Goal: Information Seeking & Learning: Learn about a topic

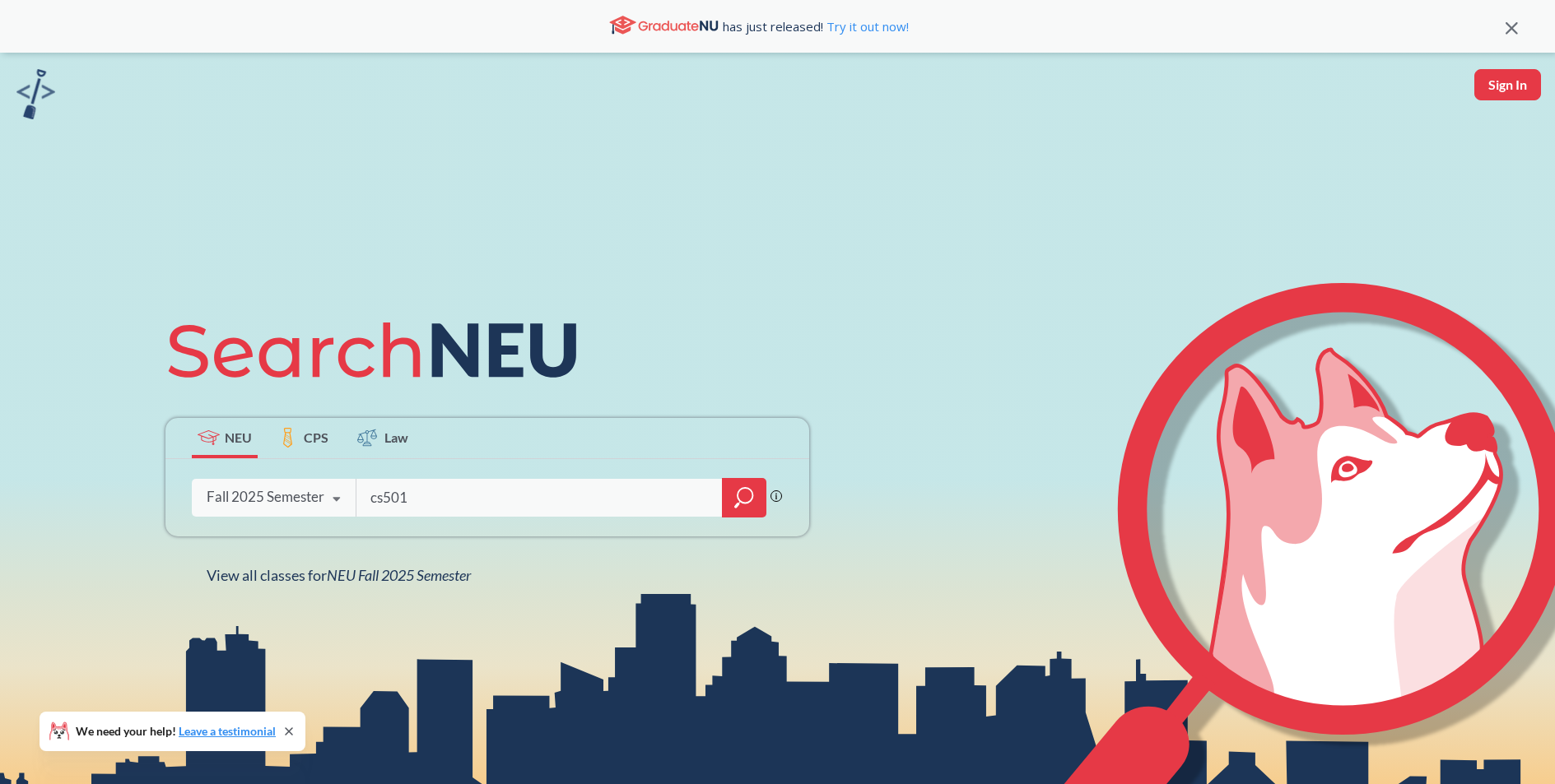
type input "cs5011"
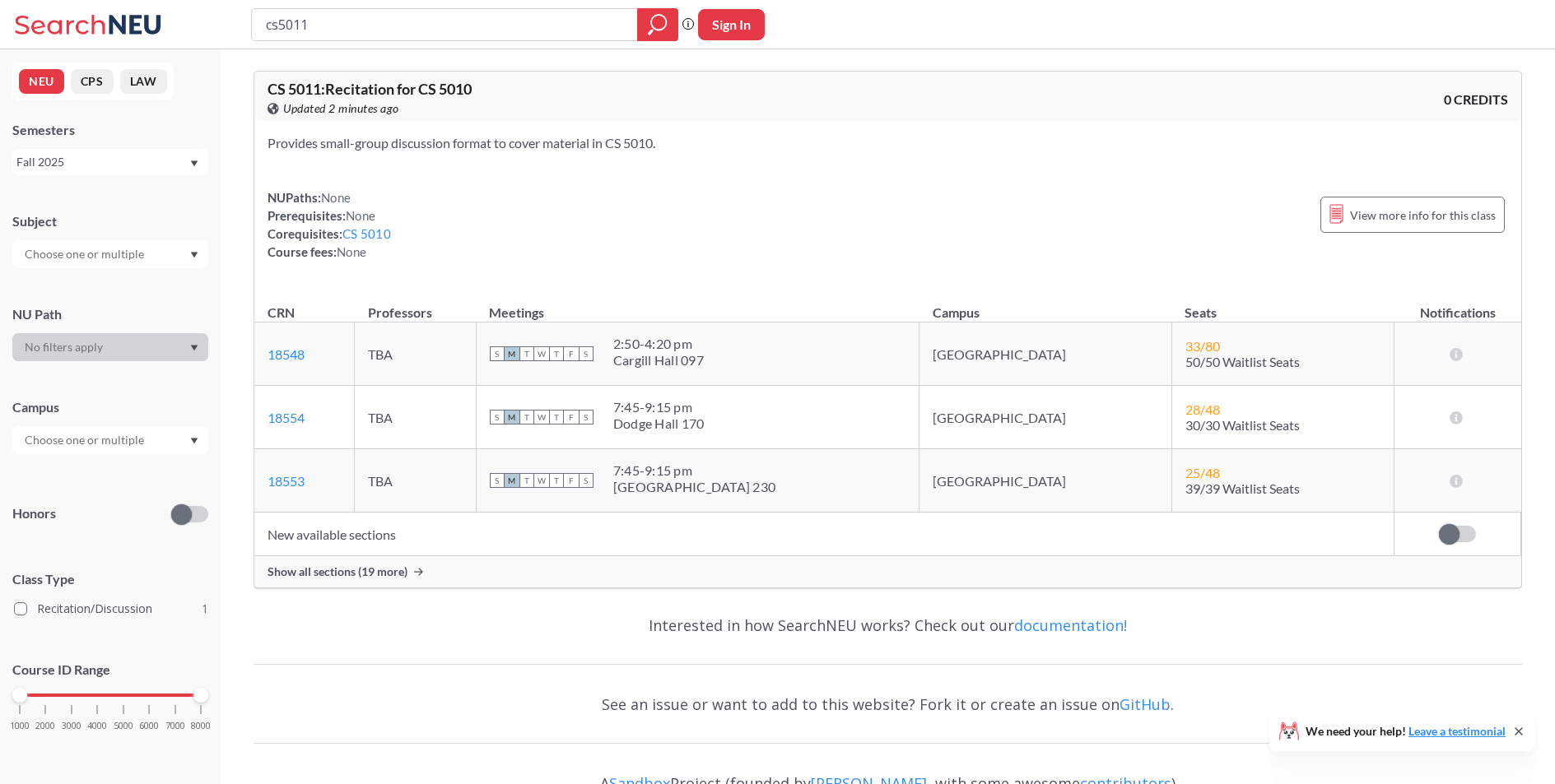
click at [405, 573] on span "Show all sections (19 more)" at bounding box center [337, 572] width 140 height 15
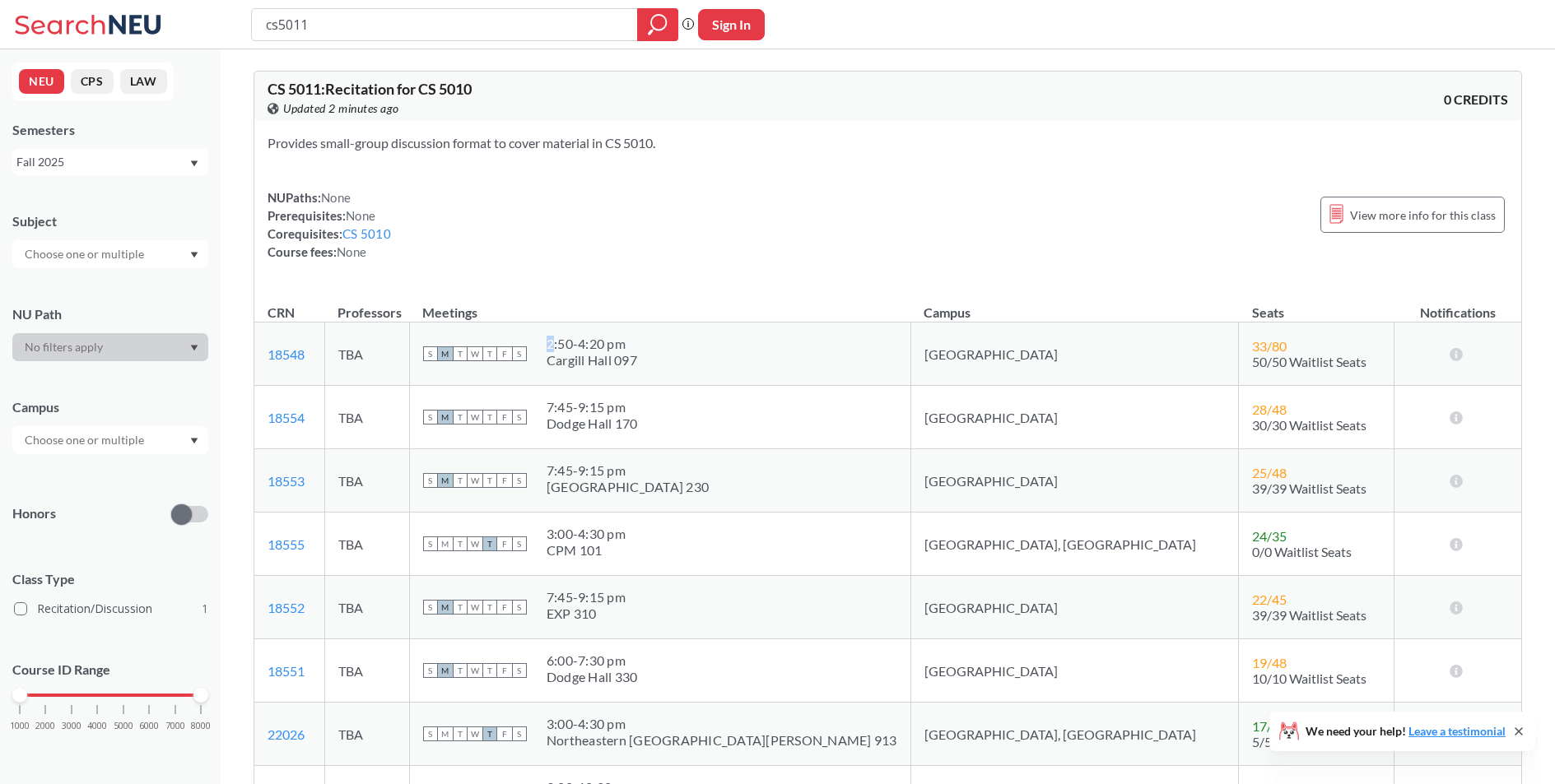
drag, startPoint x: 633, startPoint y: 345, endPoint x: 737, endPoint y: 370, distance: 107.0
click at [737, 370] on div "S M T W T F S 2:50 - 4:20 pm [PERSON_NAME][GEOGRAPHIC_DATA][PERSON_NAME] 097" at bounding box center [660, 354] width 474 height 36
drag, startPoint x: 617, startPoint y: 406, endPoint x: 755, endPoint y: 412, distance: 138.1
click at [755, 412] on div "S M T W T F S 7:45 - 9:15 pm Dodge Hall 170" at bounding box center [660, 416] width 474 height 36
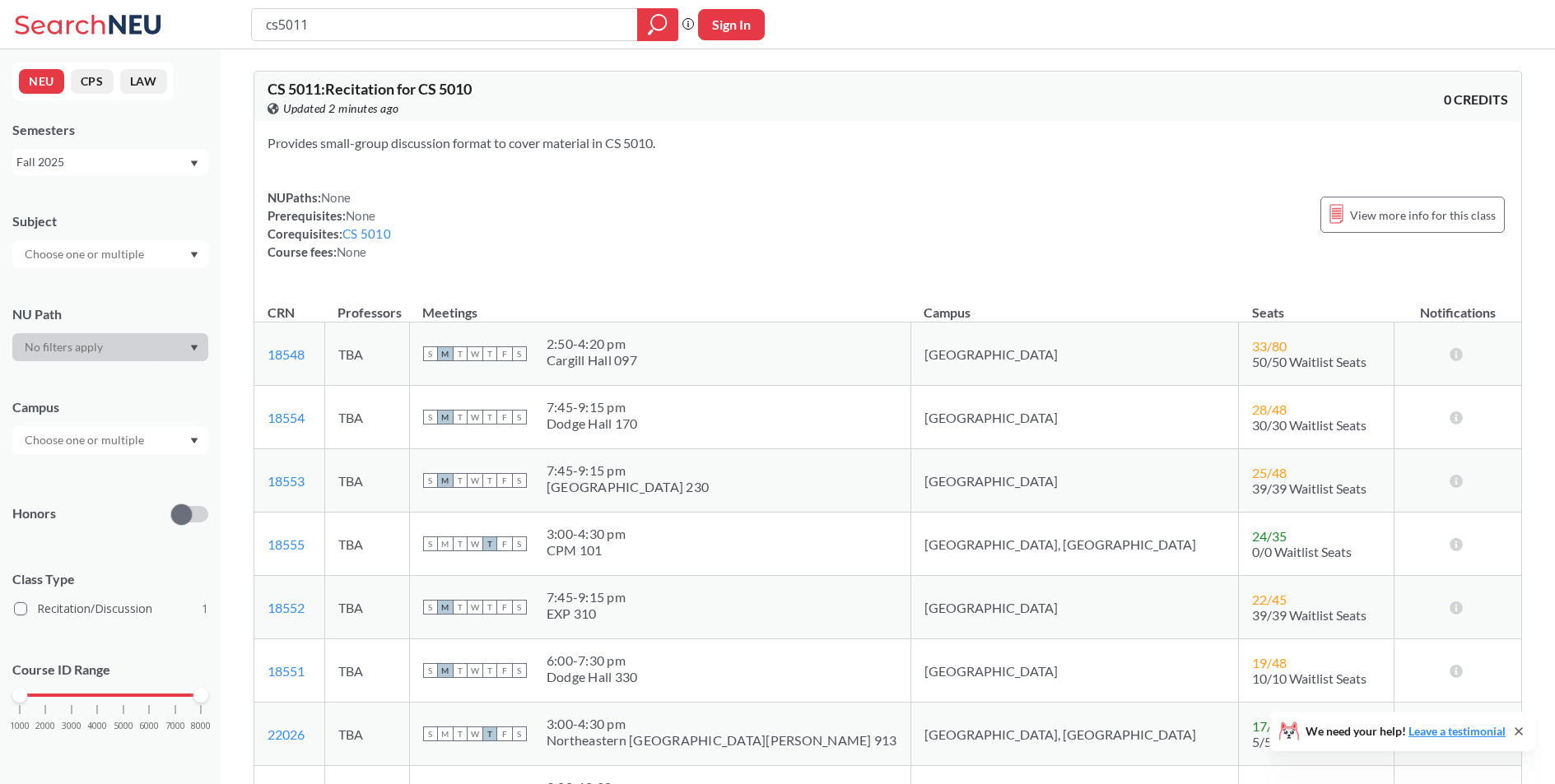
click at [750, 452] on td "S M T W T F S 7:45 - 9:15 pm [GEOGRAPHIC_DATA] 230" at bounding box center [660, 481] width 502 height 64
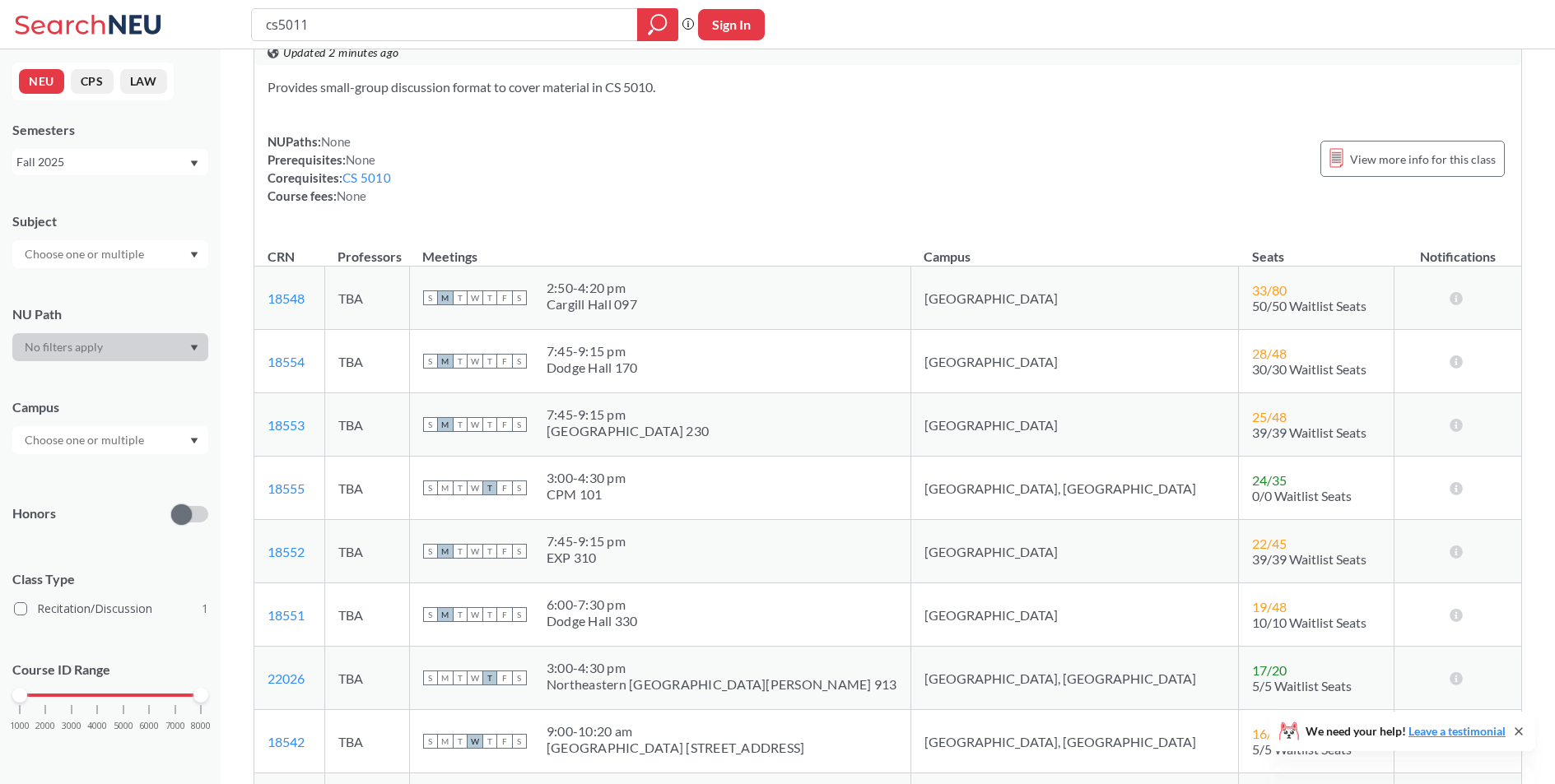
scroll to position [59, 0]
click at [638, 367] on div "Dodge Hall 170" at bounding box center [592, 365] width 91 height 17
drag, startPoint x: 736, startPoint y: 367, endPoint x: 746, endPoint y: 368, distance: 10.0
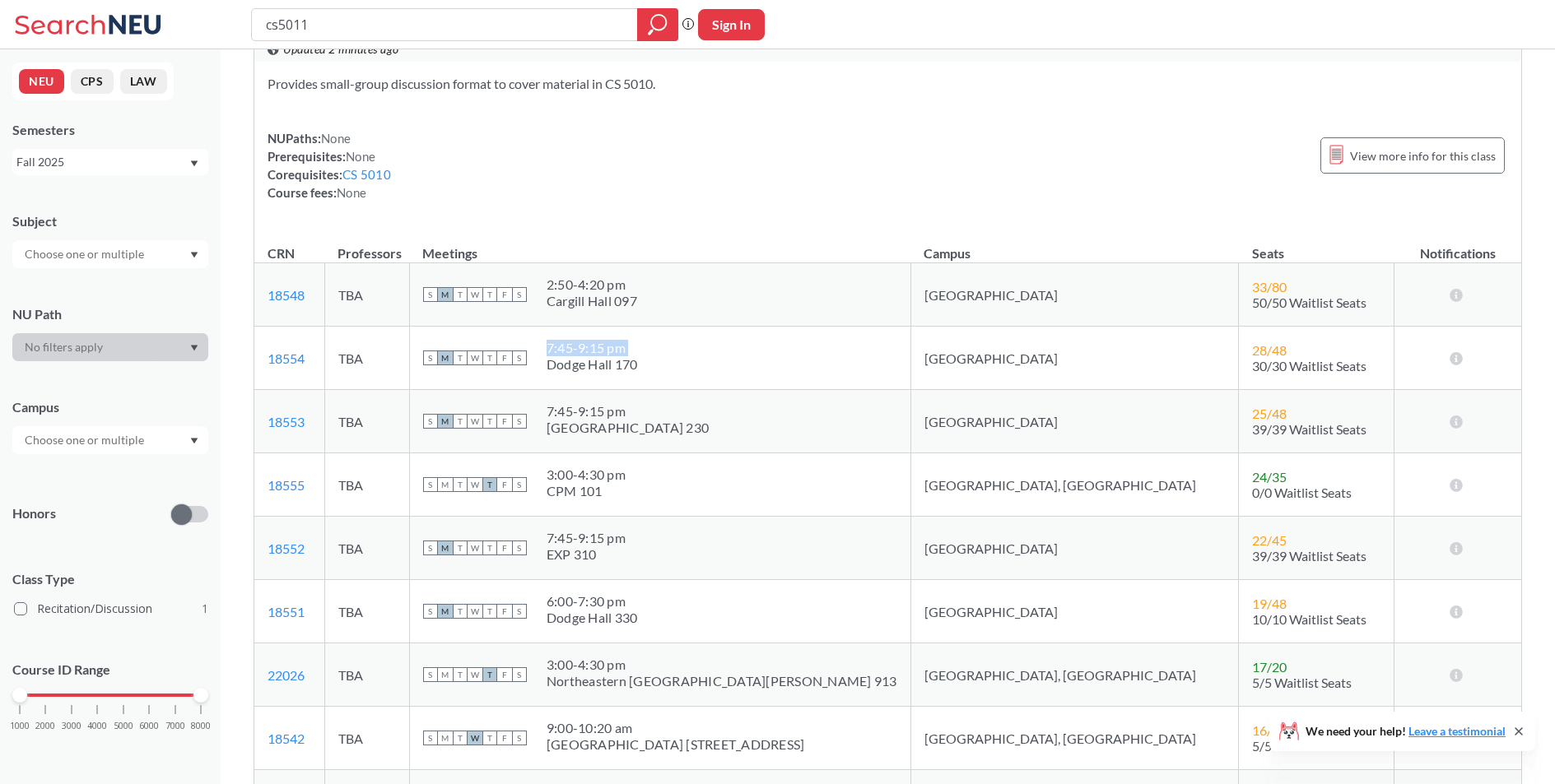
click at [737, 367] on div "S M T W T F S 7:45 - 9:15 pm Dodge Hall 170" at bounding box center [660, 357] width 474 height 36
click at [958, 424] on td "[GEOGRAPHIC_DATA]" at bounding box center [1075, 421] width 329 height 64
click at [700, 421] on div "[GEOGRAPHIC_DATA] 230" at bounding box center [628, 428] width 163 height 17
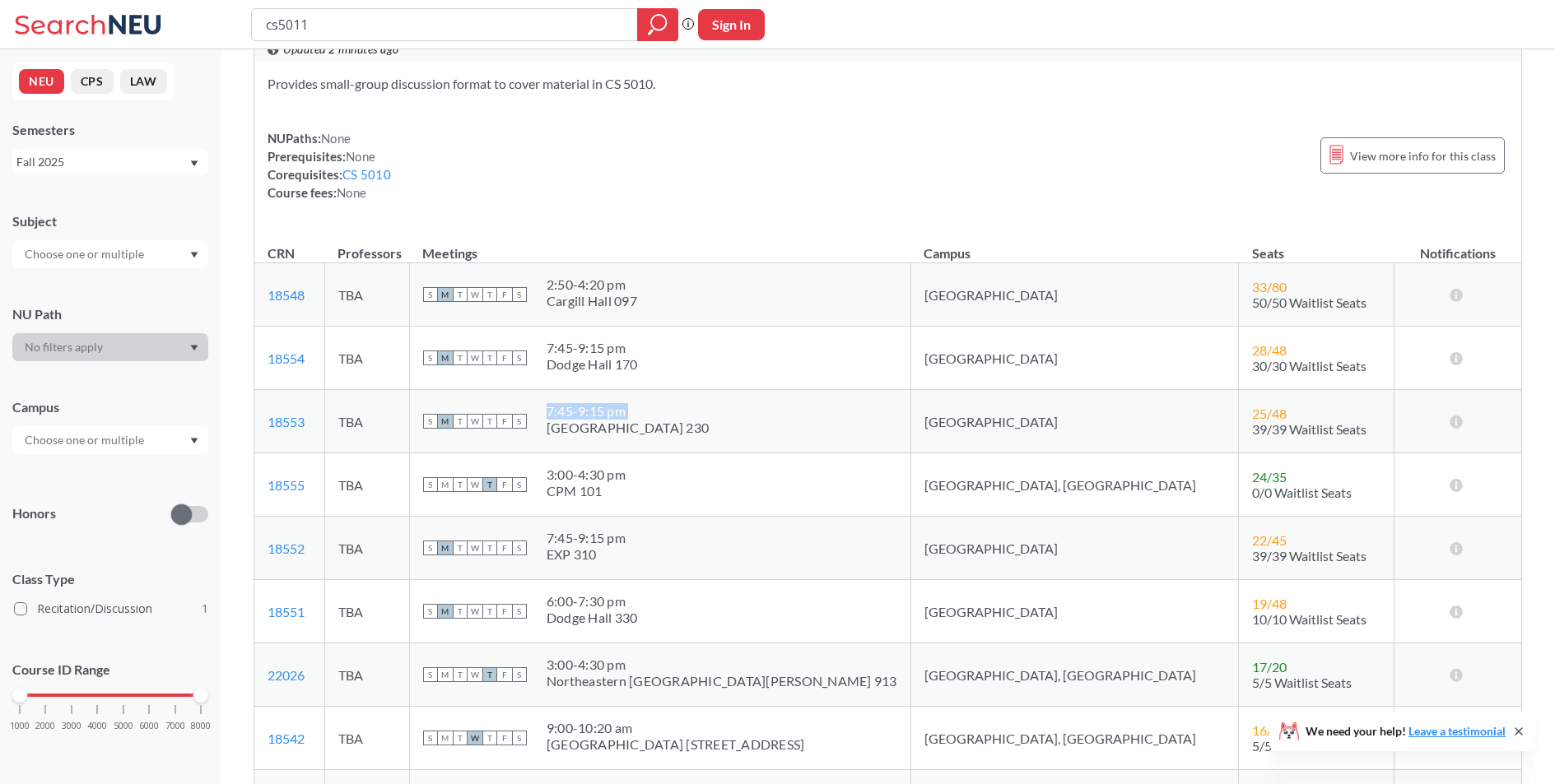
click at [700, 421] on div "[GEOGRAPHIC_DATA] 230" at bounding box center [628, 428] width 163 height 17
click at [768, 421] on div "S M T W T F S 7:45 - 9:15 pm [GEOGRAPHIC_DATA] 230" at bounding box center [660, 421] width 474 height 36
click at [964, 419] on td "[GEOGRAPHIC_DATA]" at bounding box center [1075, 421] width 329 height 64
click at [780, 420] on div "S M T W T F S 7:45 - 9:15 pm [GEOGRAPHIC_DATA] 230" at bounding box center [660, 421] width 474 height 36
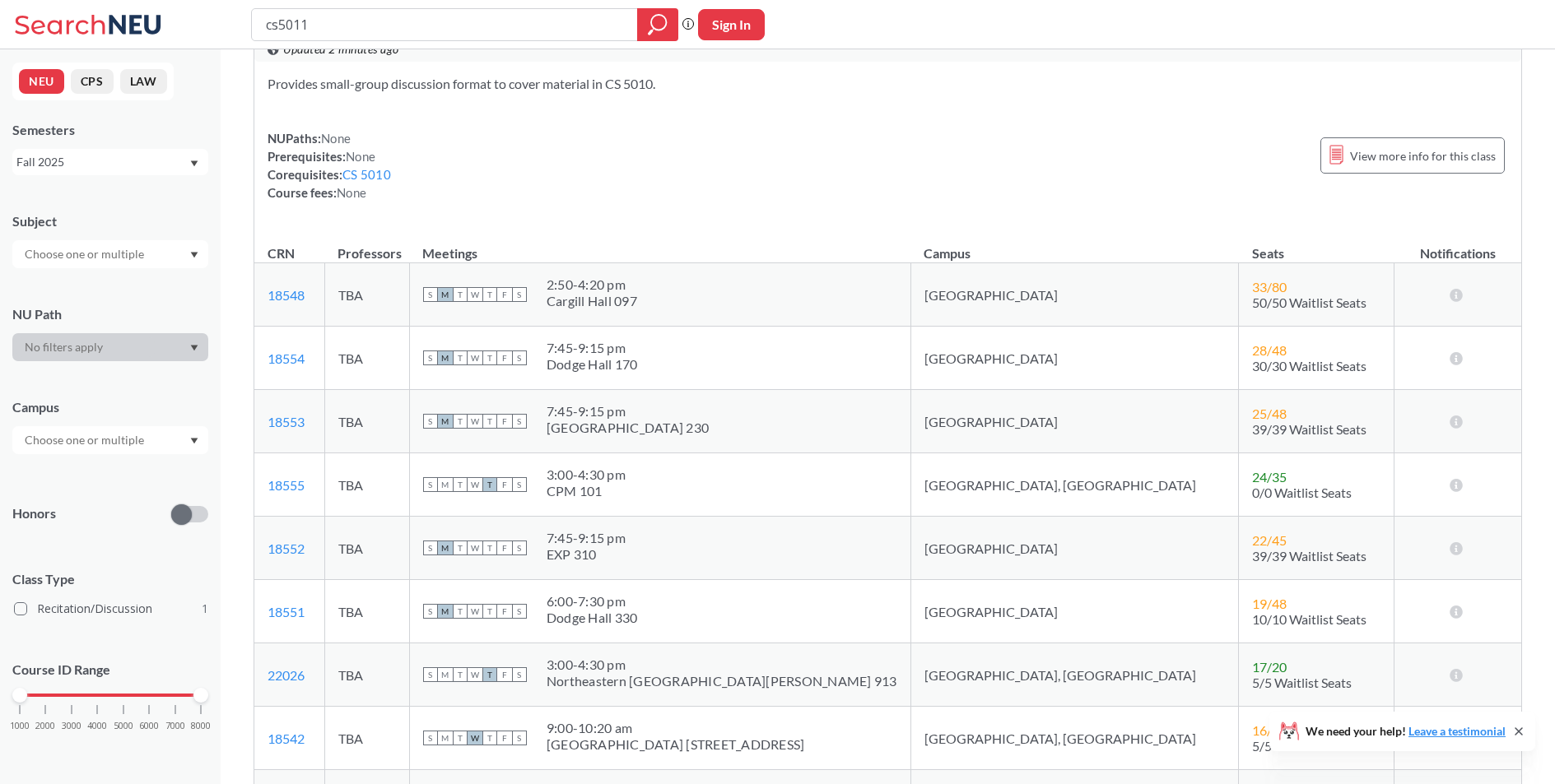
click at [957, 361] on td "[GEOGRAPHIC_DATA]" at bounding box center [1075, 358] width 329 height 64
drag, startPoint x: 957, startPoint y: 361, endPoint x: 726, endPoint y: 380, distance: 231.8
click at [957, 361] on td "[GEOGRAPHIC_DATA]" at bounding box center [1075, 358] width 329 height 64
click at [726, 380] on td "S M T W T F S 7:45 - 9:15 pm Dodge Hall 170" at bounding box center [660, 358] width 502 height 64
click at [680, 430] on div "[GEOGRAPHIC_DATA] 230" at bounding box center [628, 428] width 163 height 17
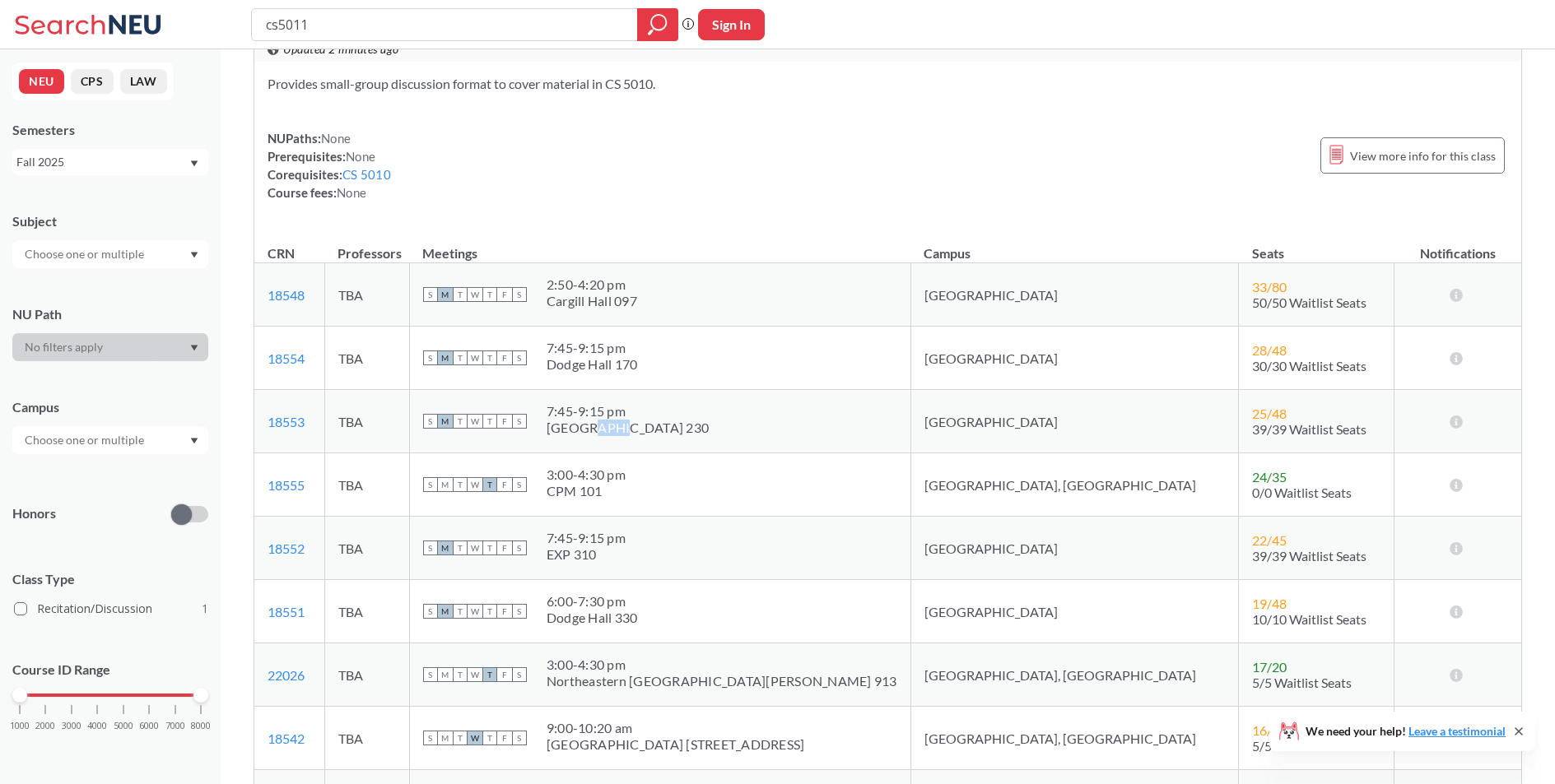
click at [680, 430] on div "[GEOGRAPHIC_DATA] 230" at bounding box center [628, 428] width 163 height 17
click at [742, 428] on div "S M T W T F S 7:45 - 9:15 pm [GEOGRAPHIC_DATA] 230" at bounding box center [660, 421] width 474 height 36
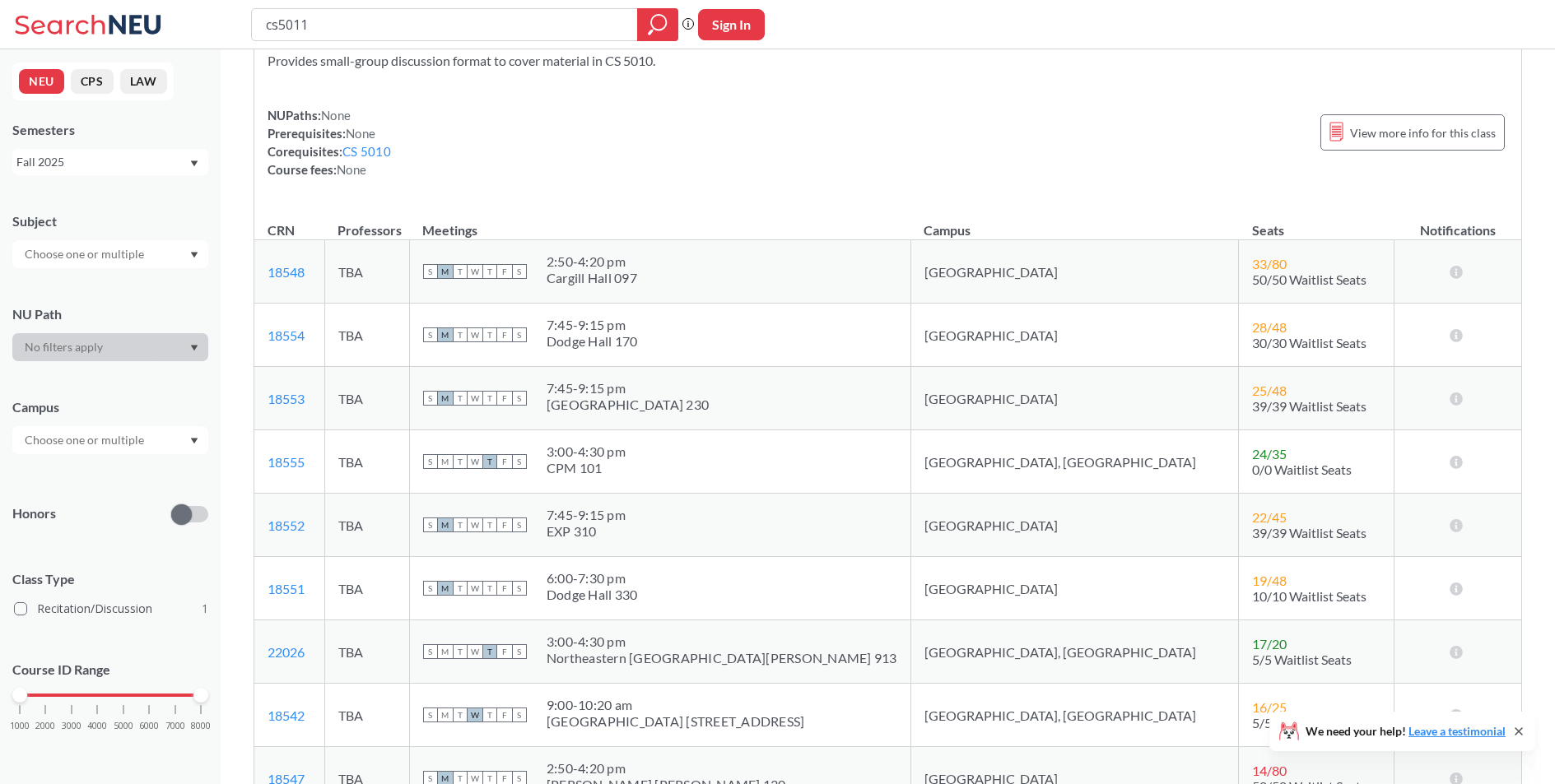
scroll to position [83, 0]
drag, startPoint x: 685, startPoint y: 592, endPoint x: 803, endPoint y: 590, distance: 118.0
click at [762, 590] on div "S M T W T F S 6:00 - 7:30 pm [GEOGRAPHIC_DATA] 330" at bounding box center [660, 587] width 474 height 36
click at [820, 592] on div "S M T W T F S 6:00 - 7:30 pm [GEOGRAPHIC_DATA] 330" at bounding box center [660, 587] width 474 height 36
click at [959, 592] on td "[GEOGRAPHIC_DATA]" at bounding box center [1075, 587] width 329 height 64
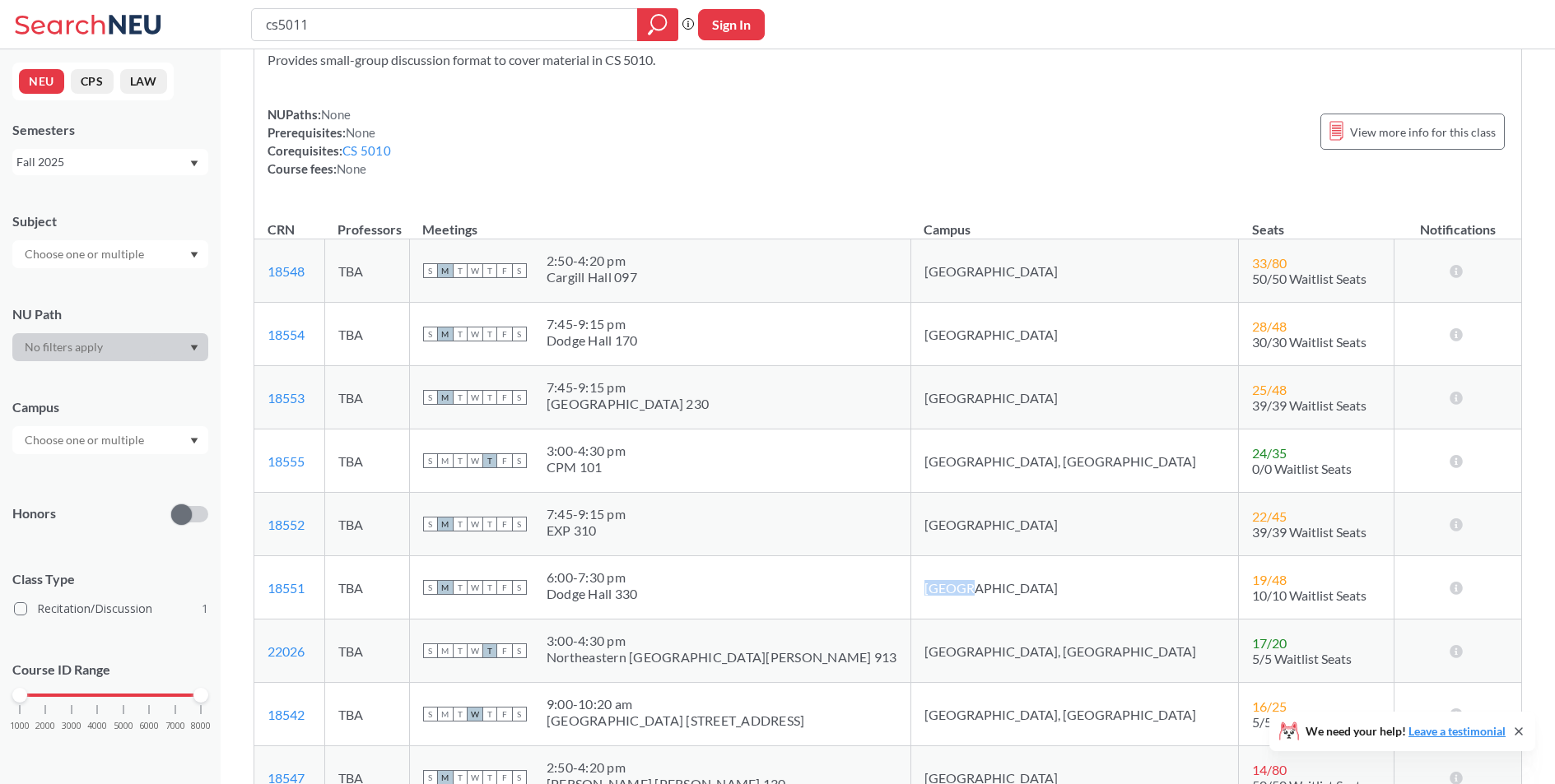
click at [959, 592] on td "[GEOGRAPHIC_DATA]" at bounding box center [1075, 587] width 329 height 64
click at [842, 593] on div "S M T W T F S 6:00 - 7:30 pm [GEOGRAPHIC_DATA] 330" at bounding box center [660, 587] width 474 height 36
drag, startPoint x: 626, startPoint y: 574, endPoint x: 739, endPoint y: 578, distance: 113.1
click at [739, 578] on div "S M T W T F S 6:00 - 7:30 pm [GEOGRAPHIC_DATA] 330" at bounding box center [660, 587] width 474 height 36
click at [779, 591] on div "S M T W T F S 6:00 - 7:30 pm [GEOGRAPHIC_DATA] 330" at bounding box center [660, 587] width 474 height 36
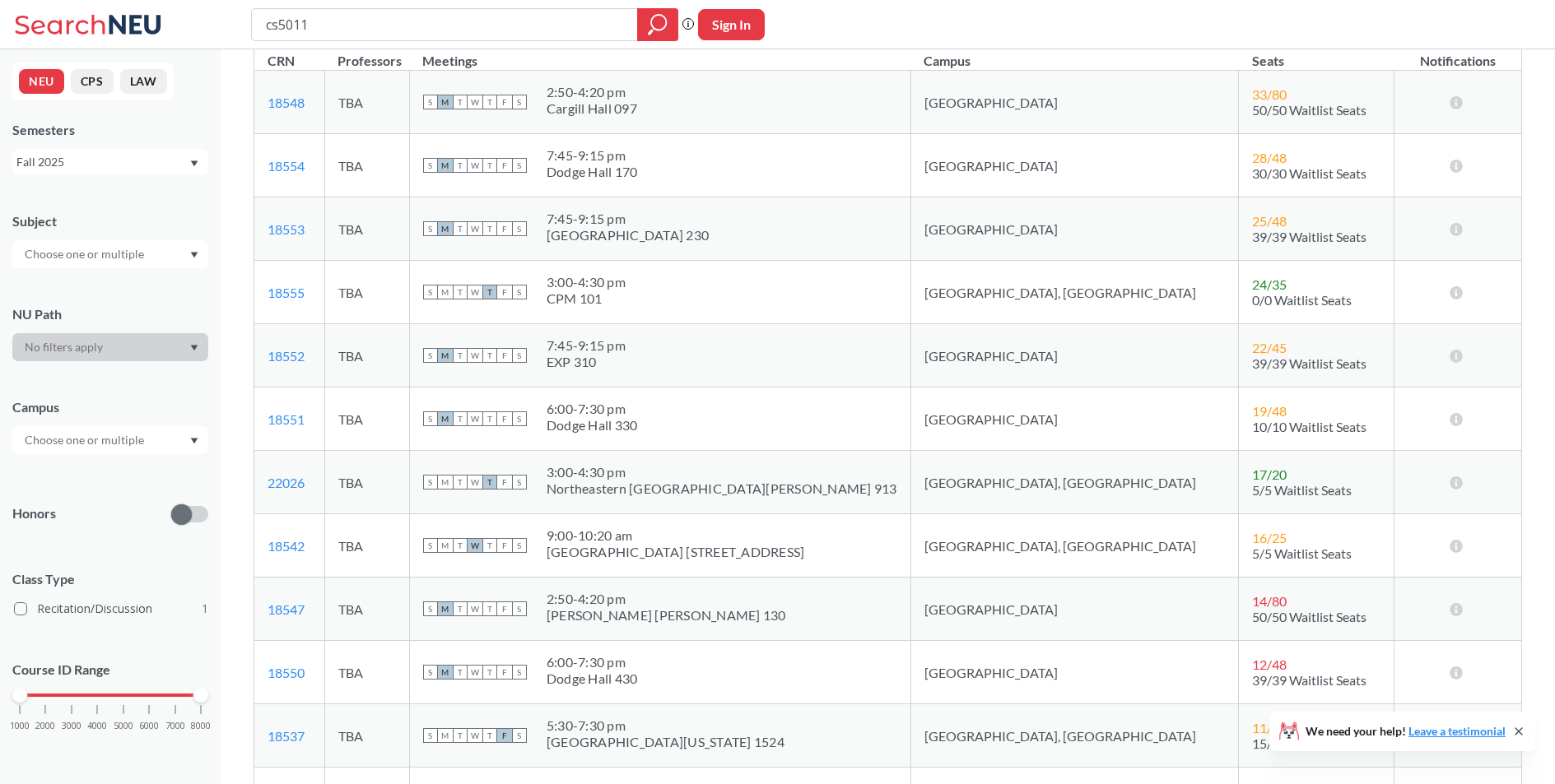
scroll to position [255, 0]
drag, startPoint x: 662, startPoint y: 675, endPoint x: 792, endPoint y: 680, distance: 130.1
click at [766, 681] on div "S M T W T F S 6:00 - 7:30 pm [GEOGRAPHIC_DATA] 430" at bounding box center [660, 669] width 474 height 36
click at [798, 679] on div "S M T W T F S 6:00 - 7:30 pm [GEOGRAPHIC_DATA] 430" at bounding box center [660, 669] width 474 height 36
drag, startPoint x: 679, startPoint y: 606, endPoint x: 765, endPoint y: 614, distance: 86.4
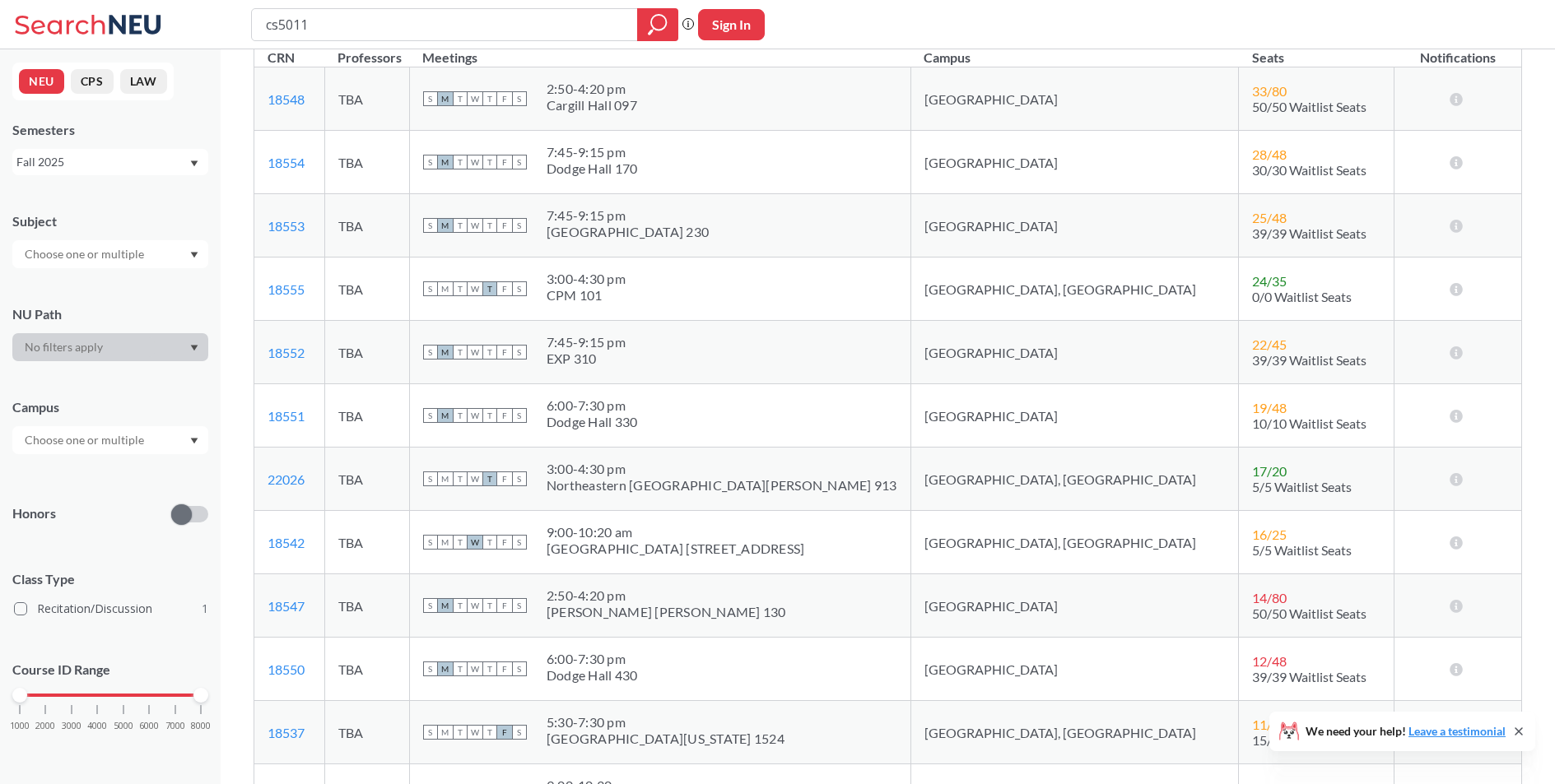
click at [699, 609] on div "[PERSON_NAME] [PERSON_NAME] 130" at bounding box center [666, 612] width 239 height 17
click at [771, 615] on div "S M T W T F S 2:50 - 4:20 pm [PERSON_NAME] [PERSON_NAME] 130" at bounding box center [660, 605] width 474 height 36
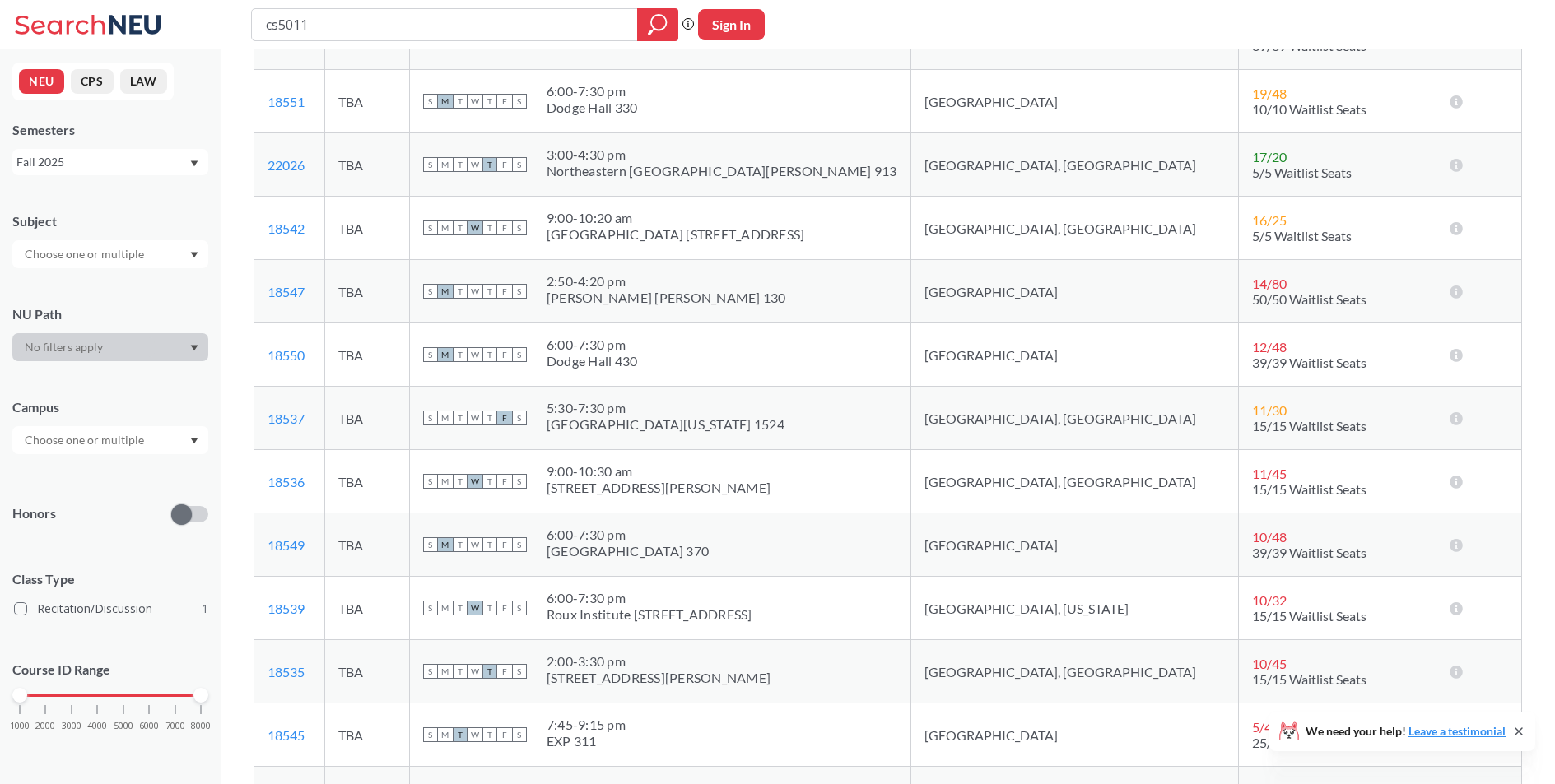
scroll to position [581, 0]
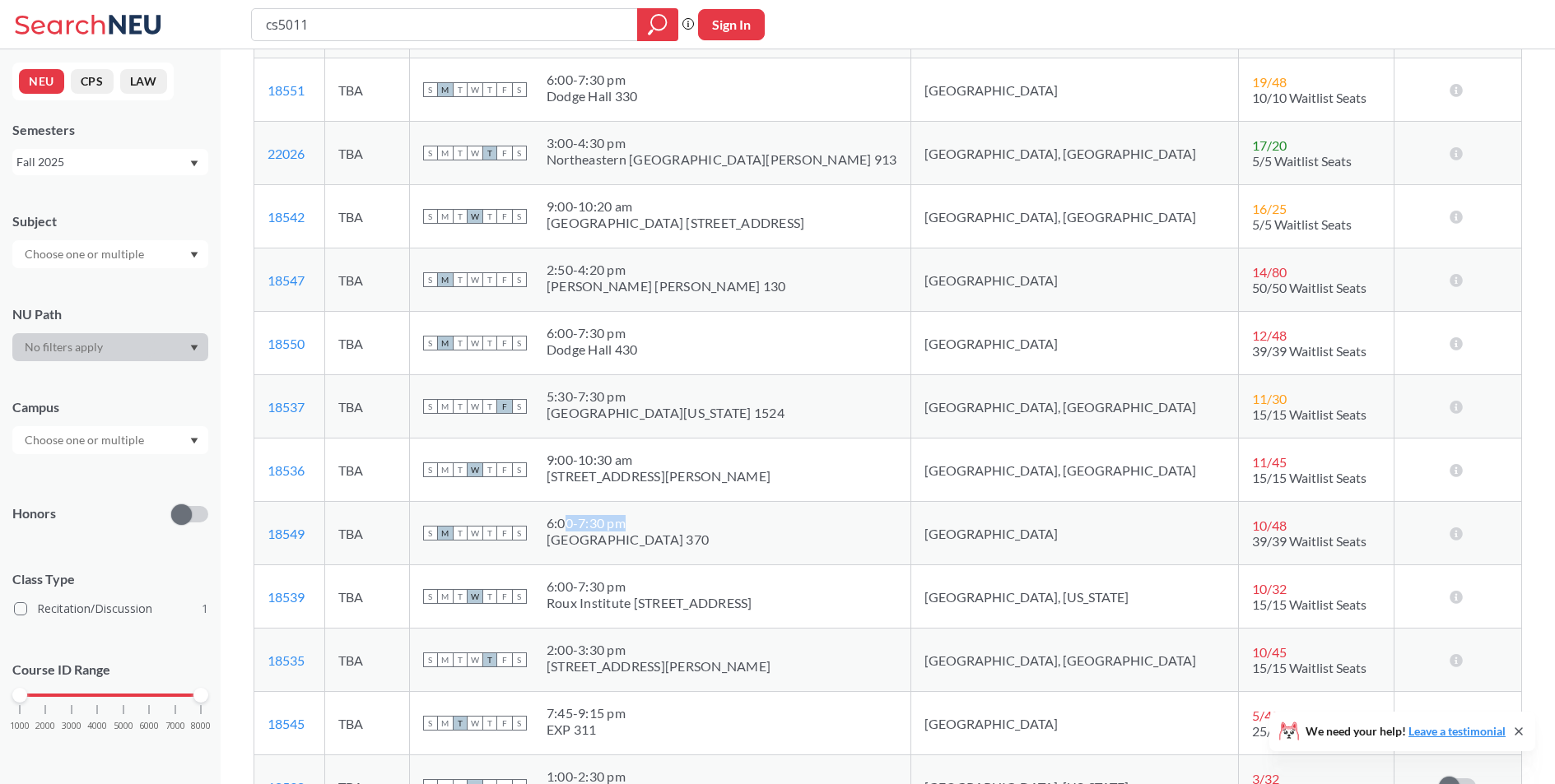
drag, startPoint x: 639, startPoint y: 519, endPoint x: 739, endPoint y: 543, distance: 102.8
click at [718, 533] on div "S M T W T F S 6:00 - 7:30 pm [GEOGRAPHIC_DATA] 370" at bounding box center [660, 533] width 474 height 36
click at [742, 544] on div "S M T W T F S 6:00 - 7:30 pm [GEOGRAPHIC_DATA] 370" at bounding box center [660, 533] width 474 height 36
click at [650, 535] on div "[GEOGRAPHIC_DATA] 370" at bounding box center [628, 540] width 163 height 17
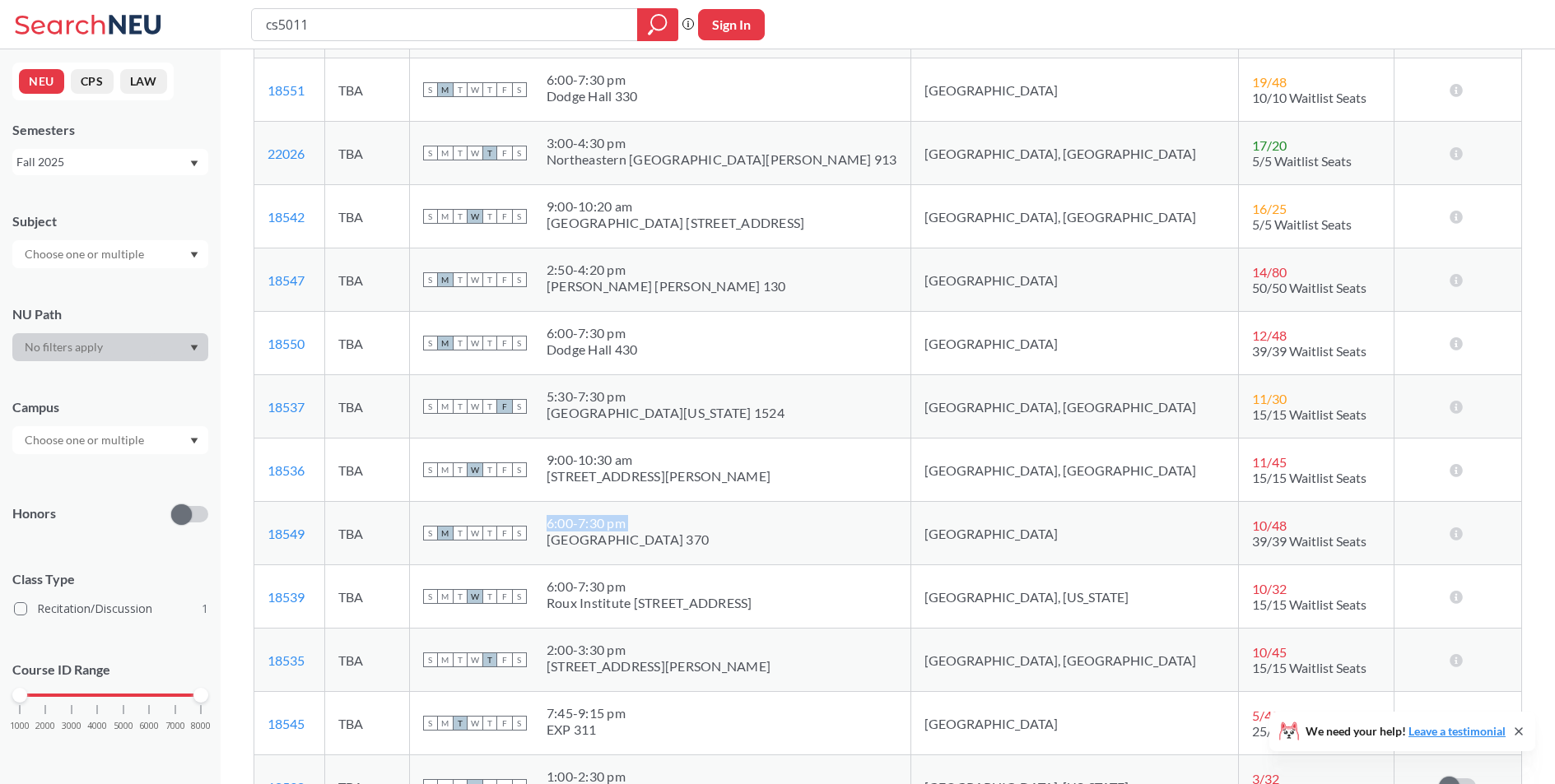
click at [650, 535] on div "[GEOGRAPHIC_DATA] 370" at bounding box center [628, 540] width 163 height 17
click at [709, 529] on div "6:00 - 7:30 pm" at bounding box center [628, 524] width 163 height 17
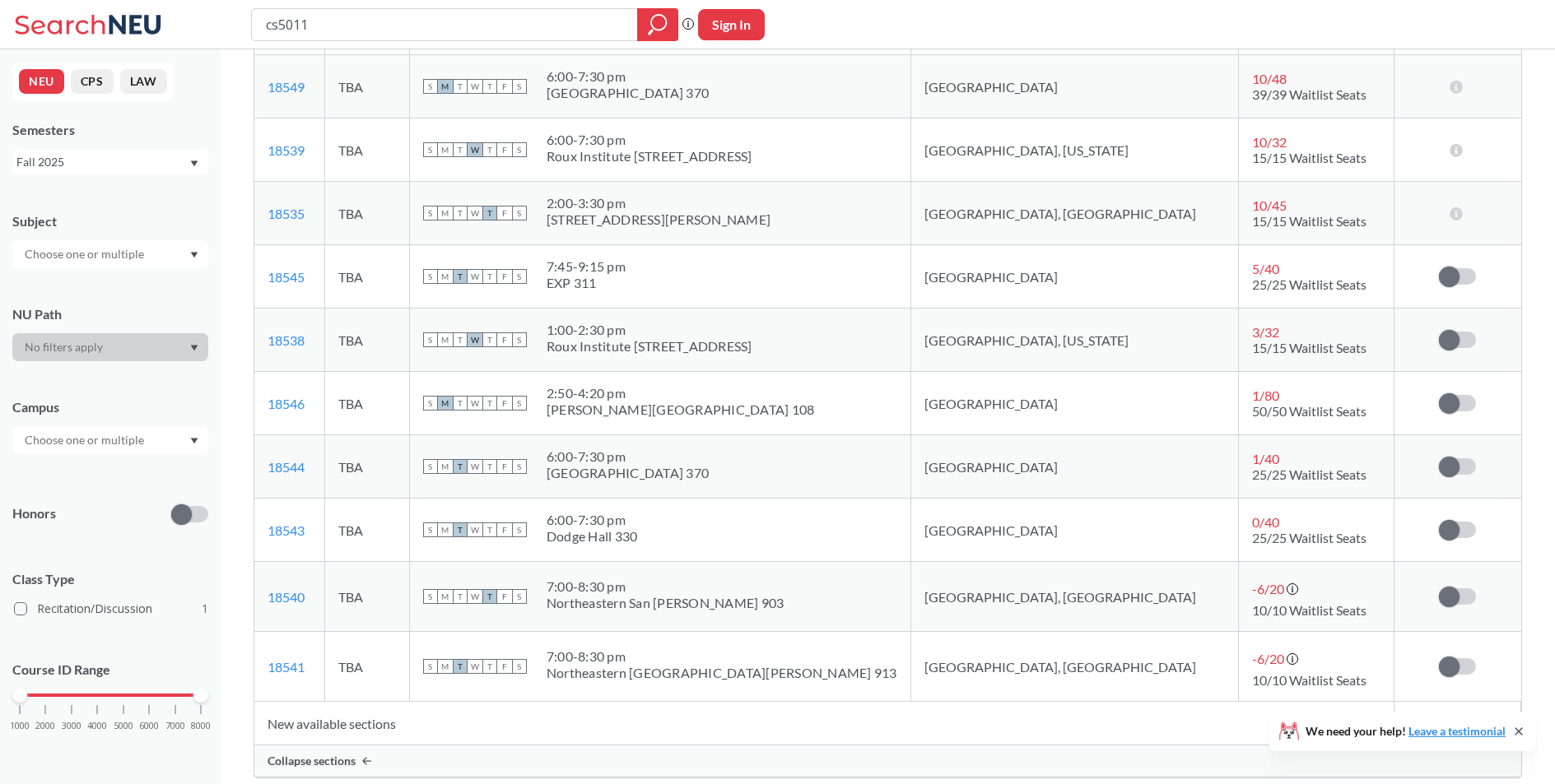
scroll to position [1047, 0]
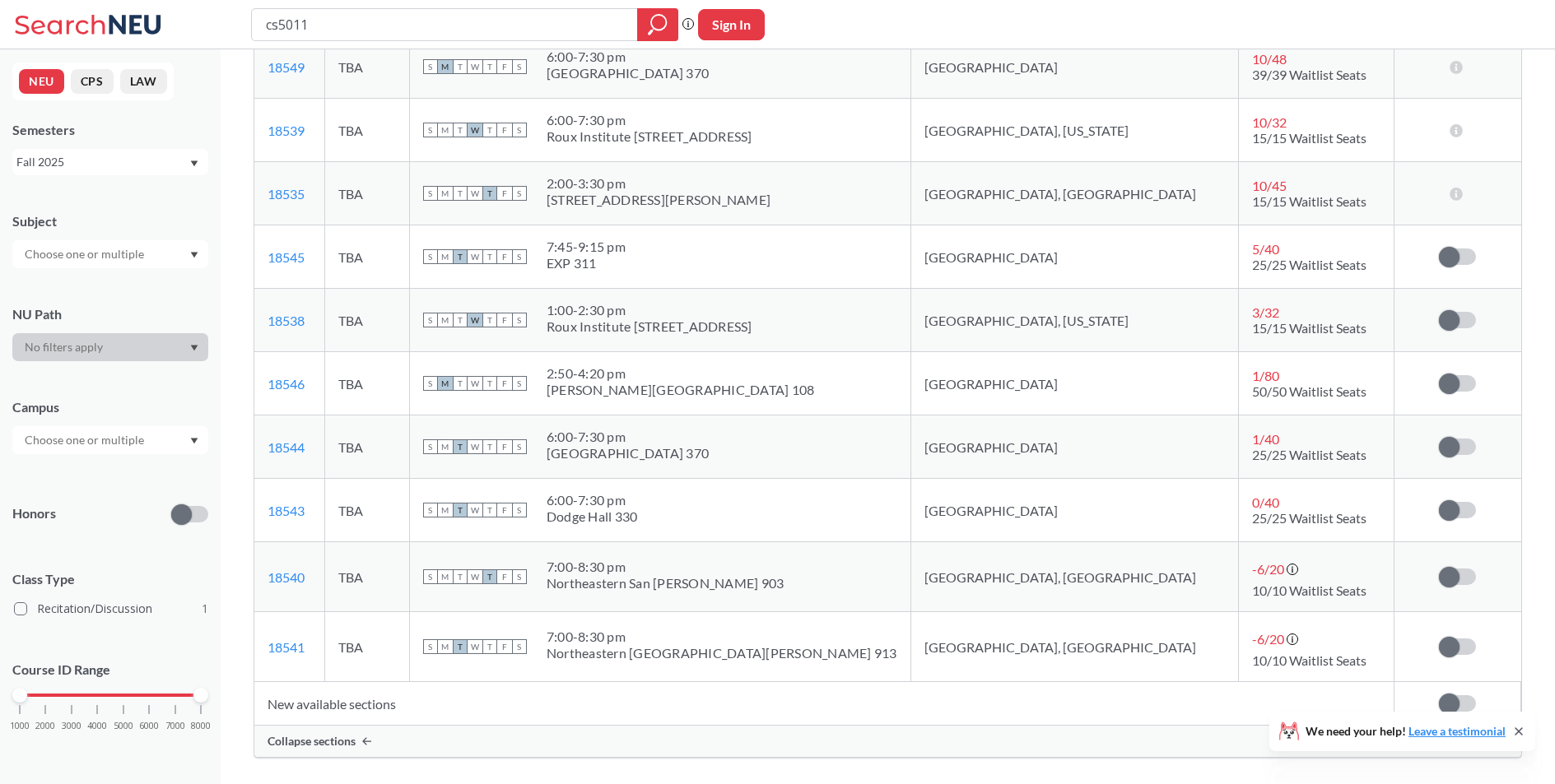
click at [650, 453] on div "[GEOGRAPHIC_DATA] 370" at bounding box center [628, 453] width 163 height 17
click at [684, 454] on div "[GEOGRAPHIC_DATA] 370" at bounding box center [628, 453] width 163 height 17
click at [709, 454] on div "[GEOGRAPHIC_DATA] 370" at bounding box center [628, 453] width 163 height 17
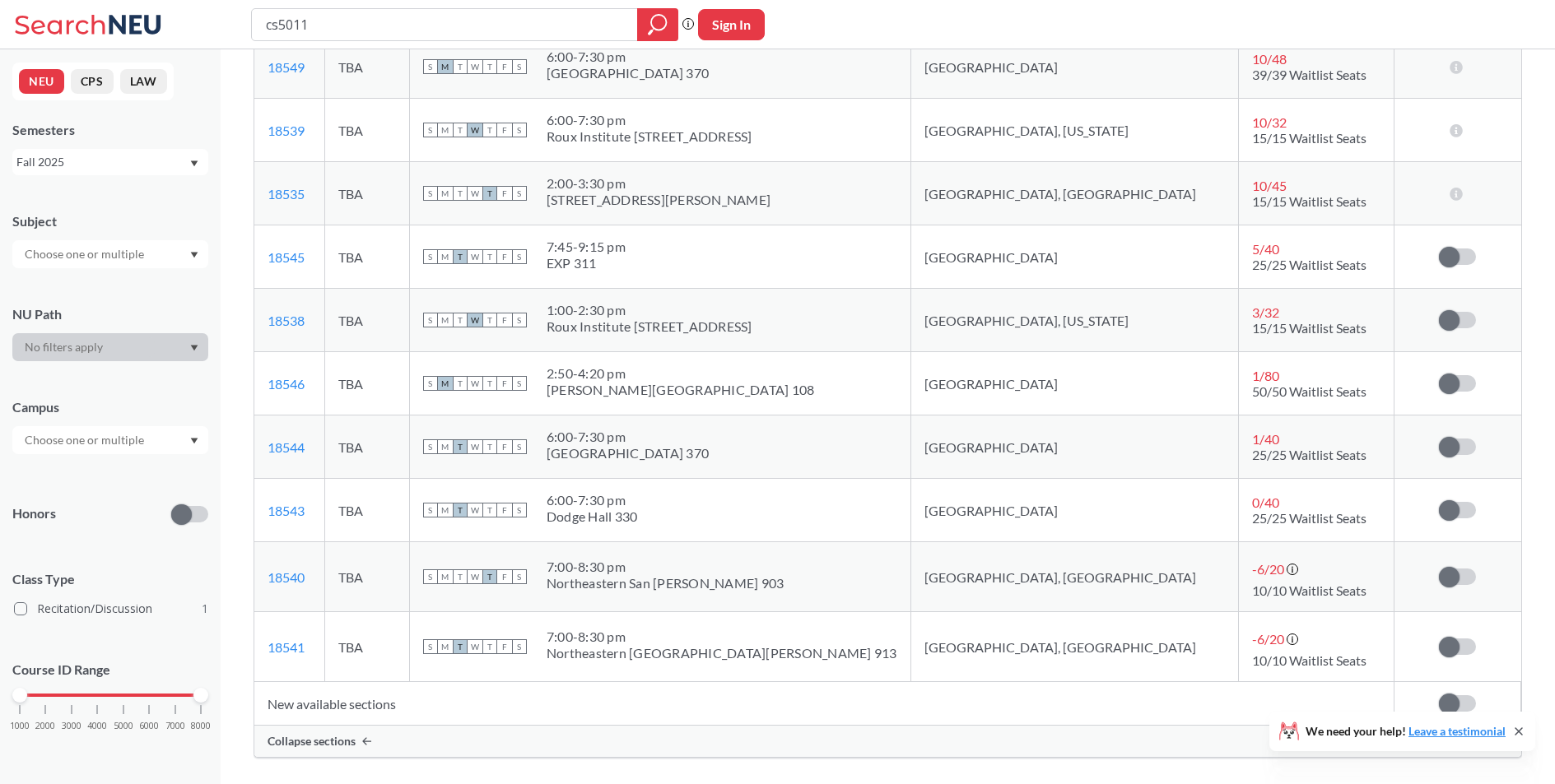
click at [709, 454] on div "[GEOGRAPHIC_DATA] 370" at bounding box center [628, 453] width 163 height 17
click at [726, 455] on div "S M T W T F S 6:00 - 7:30 pm [GEOGRAPHIC_DATA] 370" at bounding box center [660, 446] width 474 height 36
click at [638, 521] on div "Dodge Hall 330" at bounding box center [592, 517] width 91 height 17
click at [749, 520] on div "S M T W T F S 6:00 - 7:30 pm [GEOGRAPHIC_DATA] 330" at bounding box center [660, 510] width 474 height 36
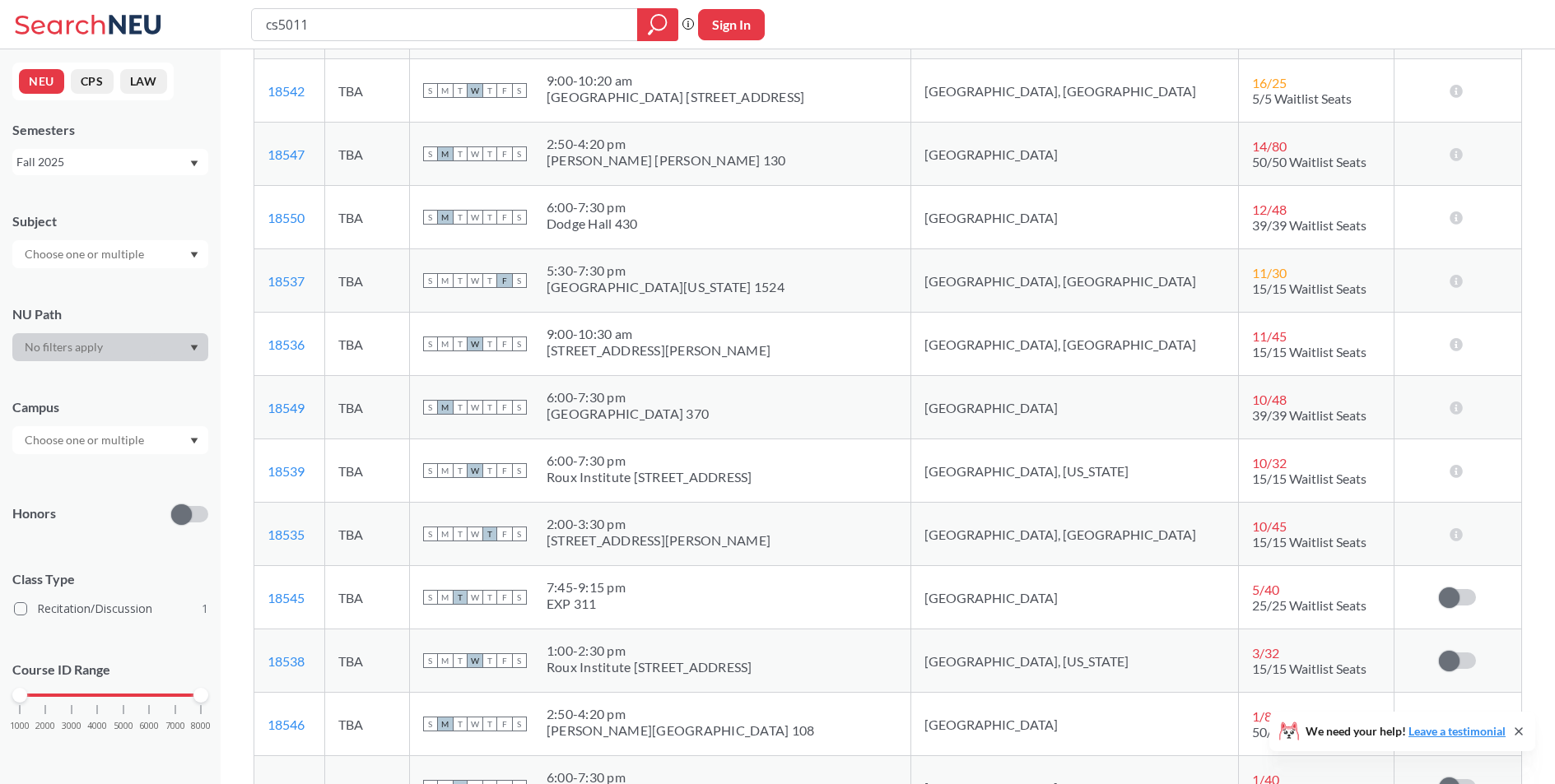
scroll to position [0, 0]
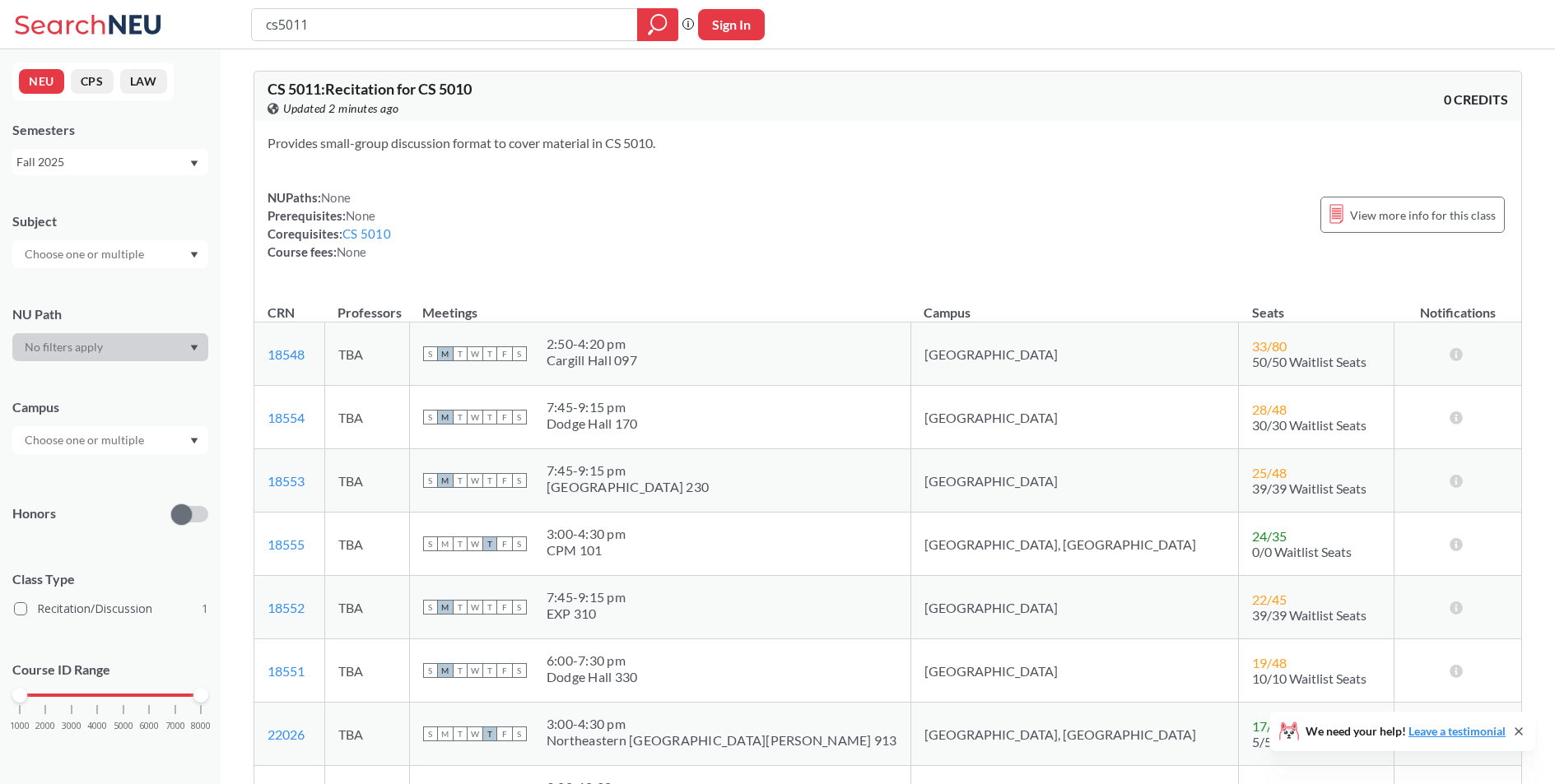
click at [741, 287] on th "Meetings" at bounding box center [660, 305] width 502 height 35
